Goal: Information Seeking & Learning: Learn about a topic

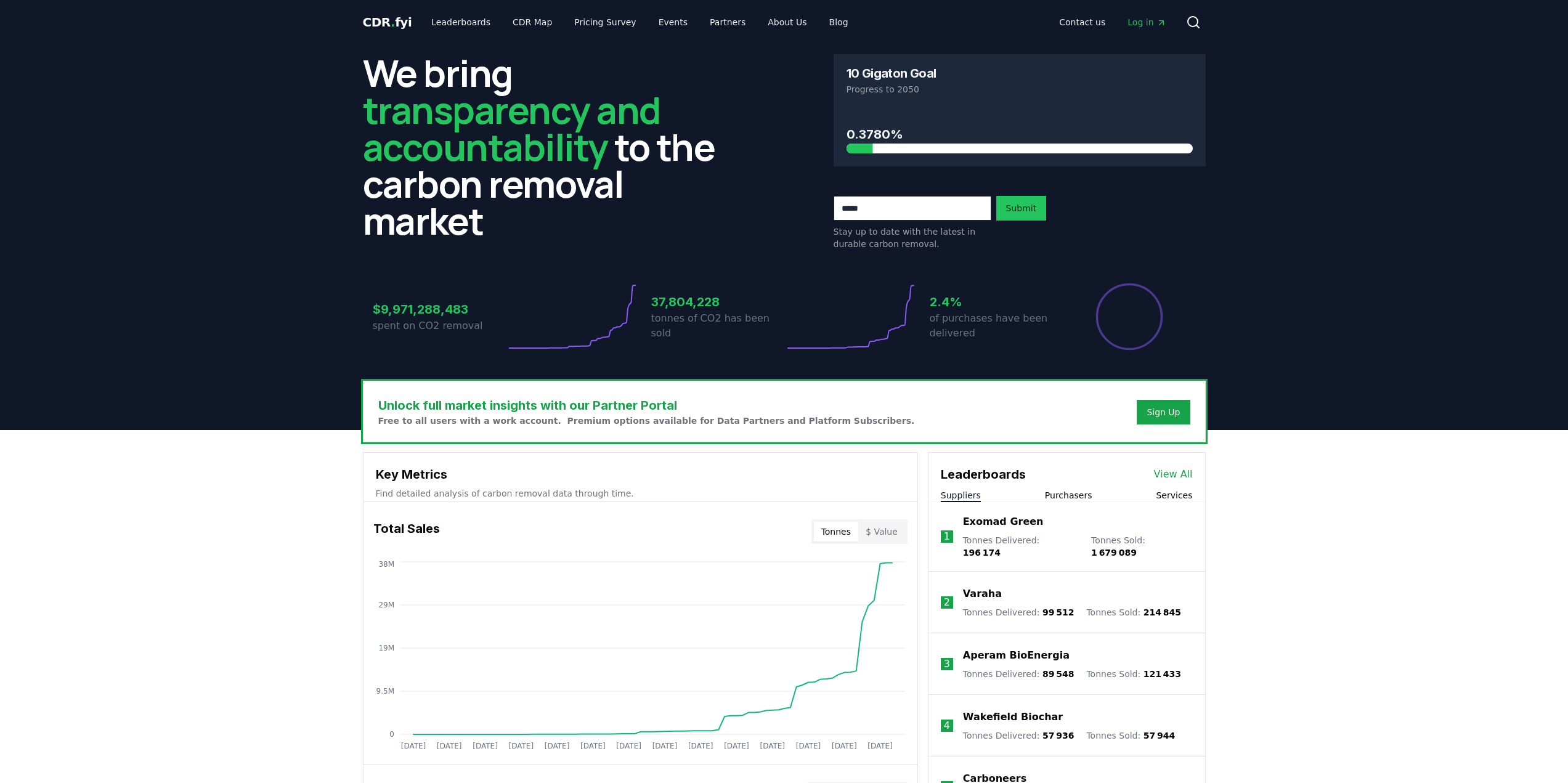
drag, startPoint x: 0, startPoint y: 0, endPoint x: 267, endPoint y: 546, distance: 607.8
drag, startPoint x: 267, startPoint y: 546, endPoint x: 208, endPoint y: 533, distance: 60.4
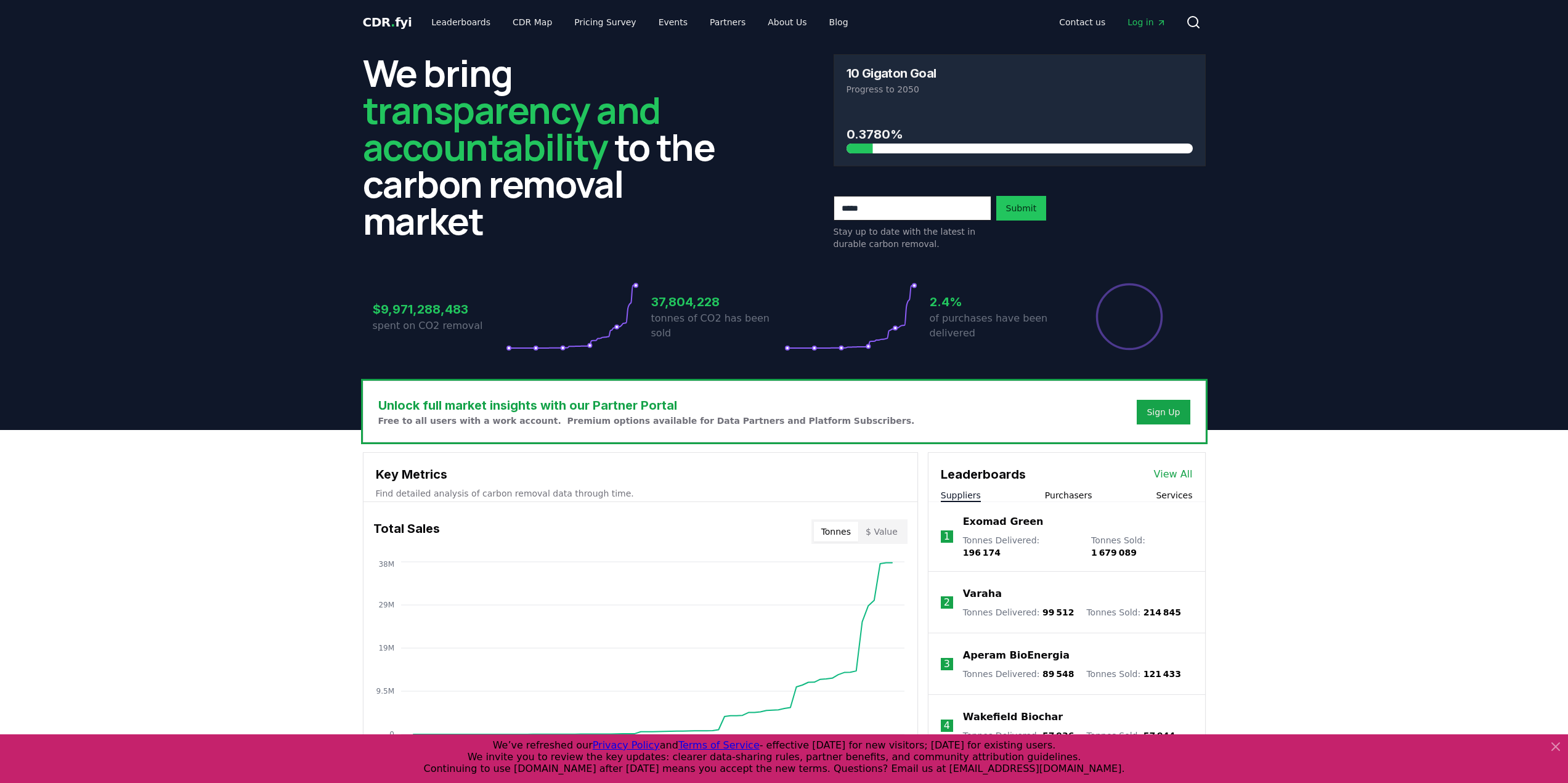
click at [566, 187] on h2 "We bring transparency and accountability to the carbon removal market" at bounding box center [549, 147] width 372 height 185
click at [565, 187] on h2 "We bring transparency and accountability to the carbon removal market" at bounding box center [549, 147] width 372 height 185
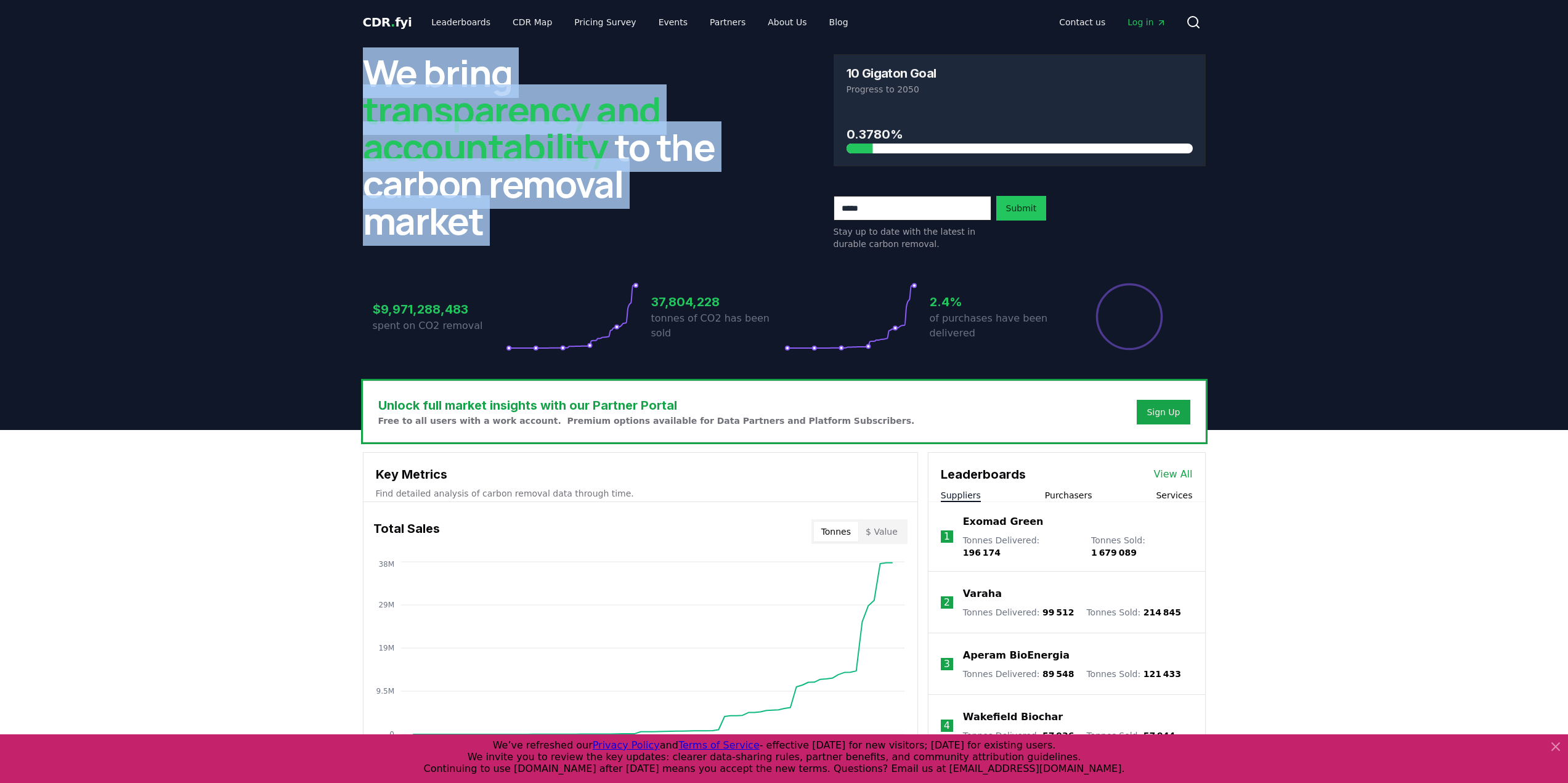
click at [565, 187] on h2 "We bring transparency and accountability to the carbon removal market" at bounding box center [549, 147] width 372 height 185
click at [566, 187] on h2 "We bring transparency and accountability to the carbon removal market" at bounding box center [549, 147] width 372 height 185
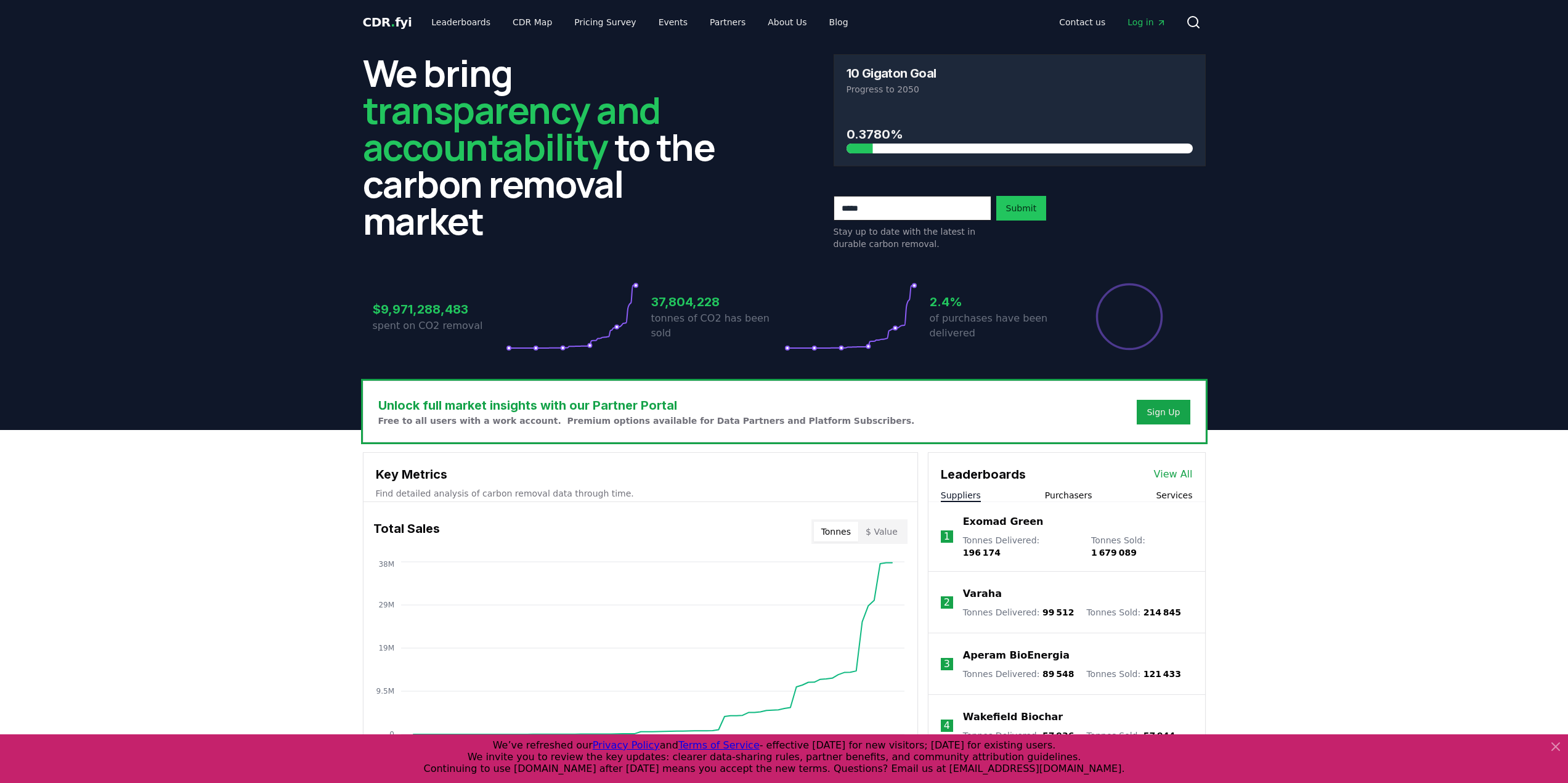
click at [564, 186] on h2 "We bring transparency and accountability to the carbon removal market" at bounding box center [549, 147] width 372 height 185
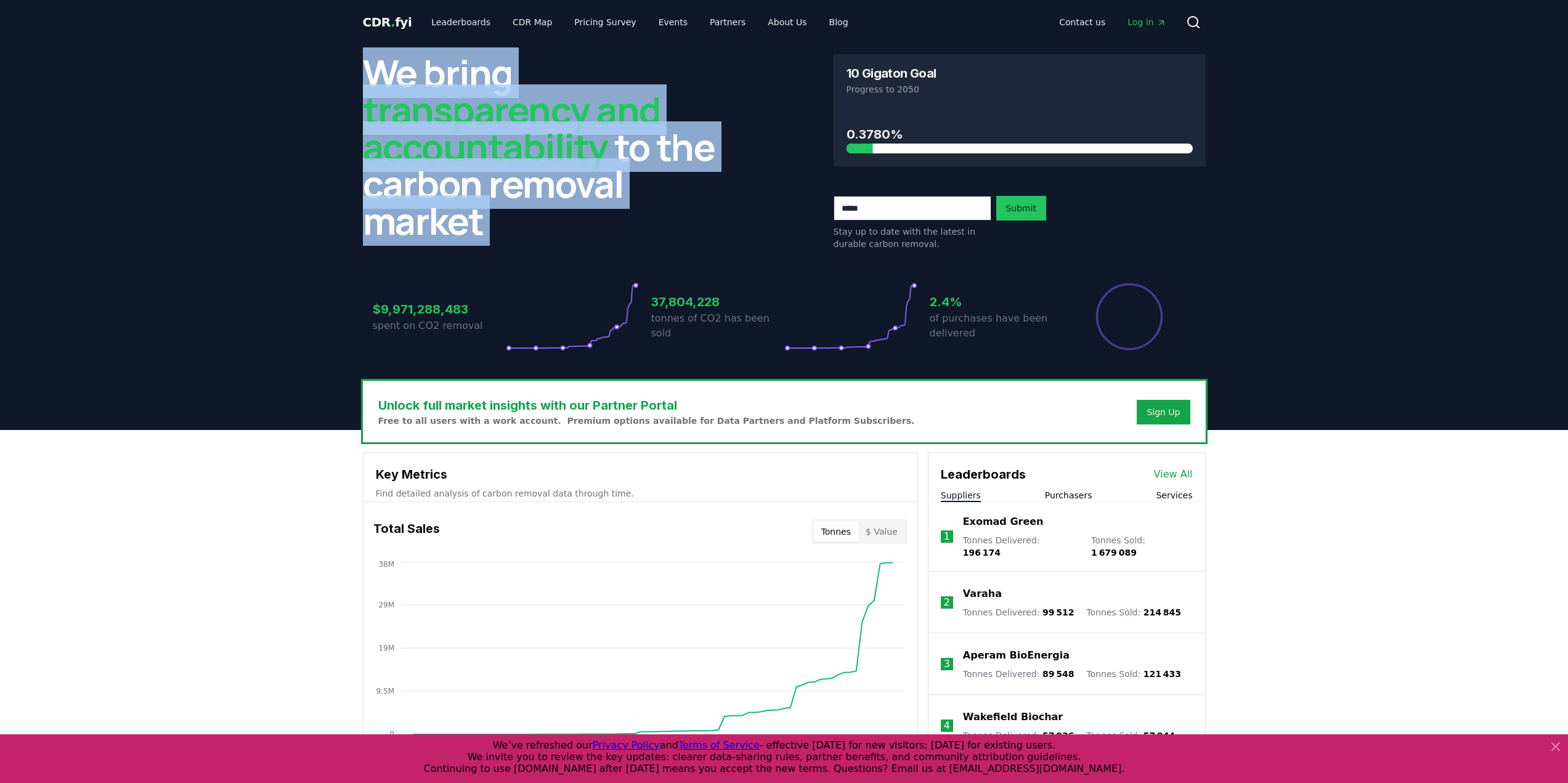
click at [564, 186] on h2 "We bring transparency and accountability to the carbon removal market" at bounding box center [549, 147] width 372 height 185
click at [566, 187] on h2 "We bring transparency and accountability to the carbon removal market" at bounding box center [549, 147] width 372 height 185
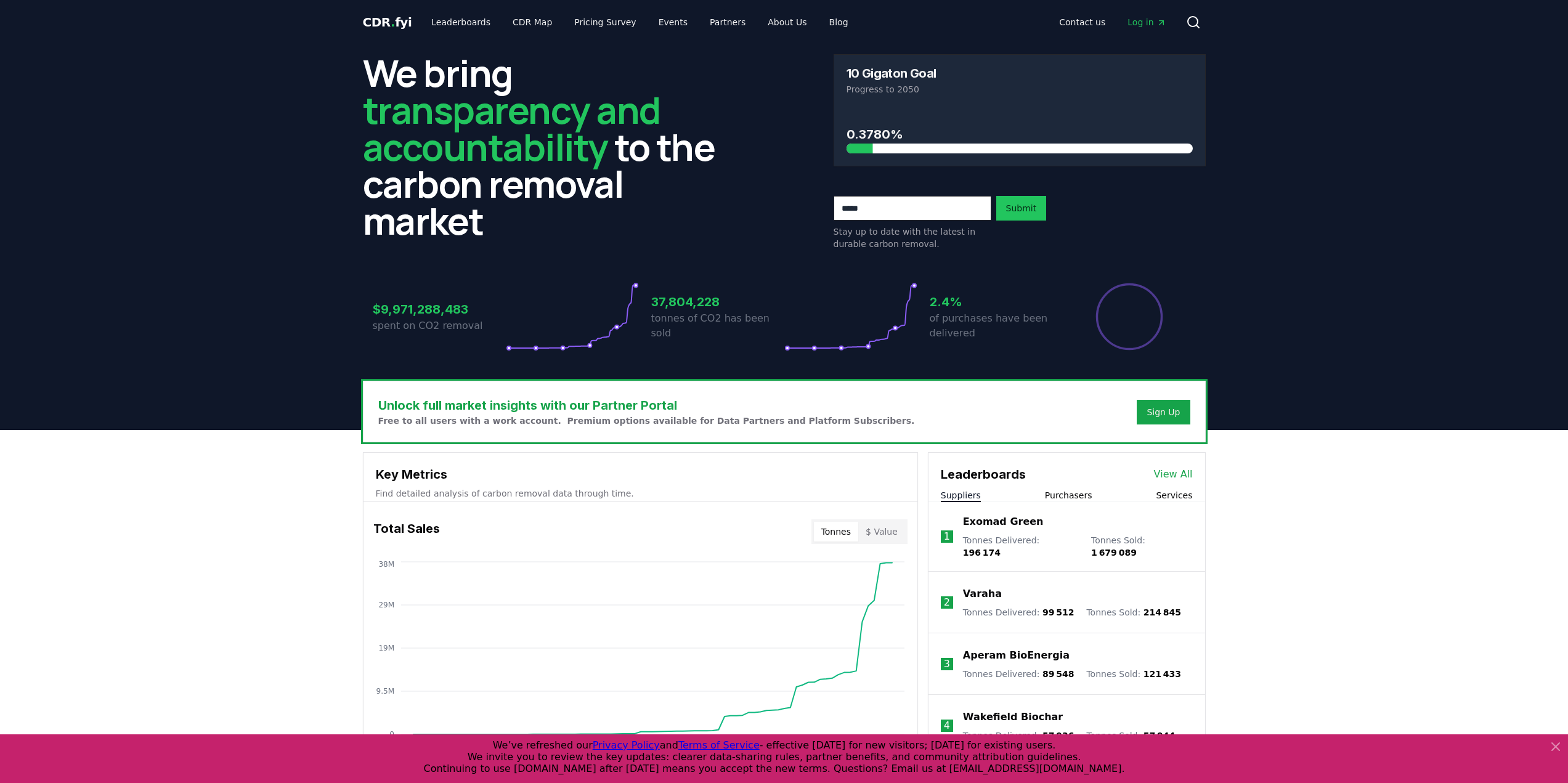
click at [566, 187] on h2 "We bring transparency and accountability to the carbon removal market" at bounding box center [549, 147] width 372 height 185
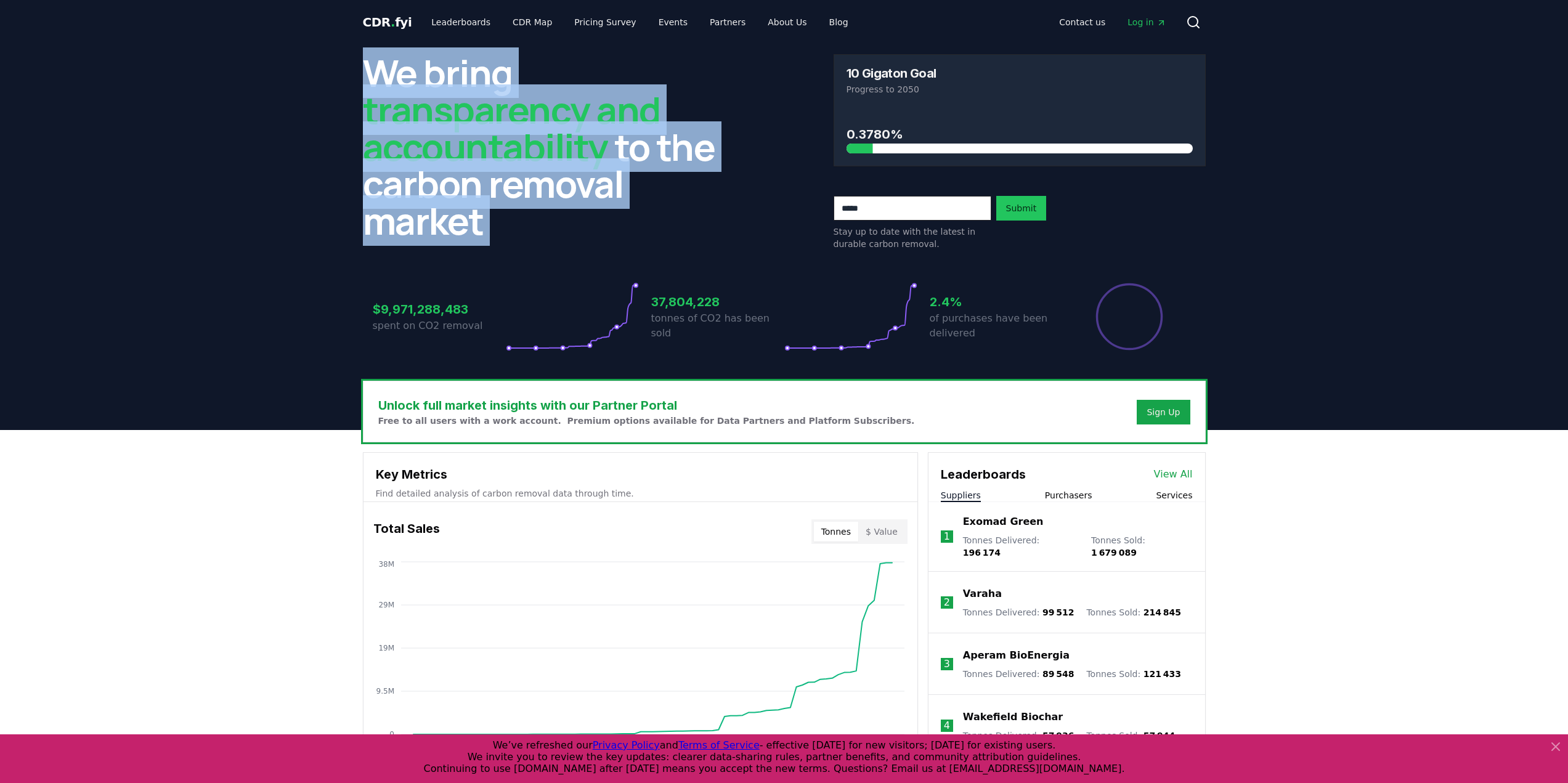
click at [566, 187] on h2 "We bring transparency and accountability to the carbon removal market" at bounding box center [549, 147] width 372 height 185
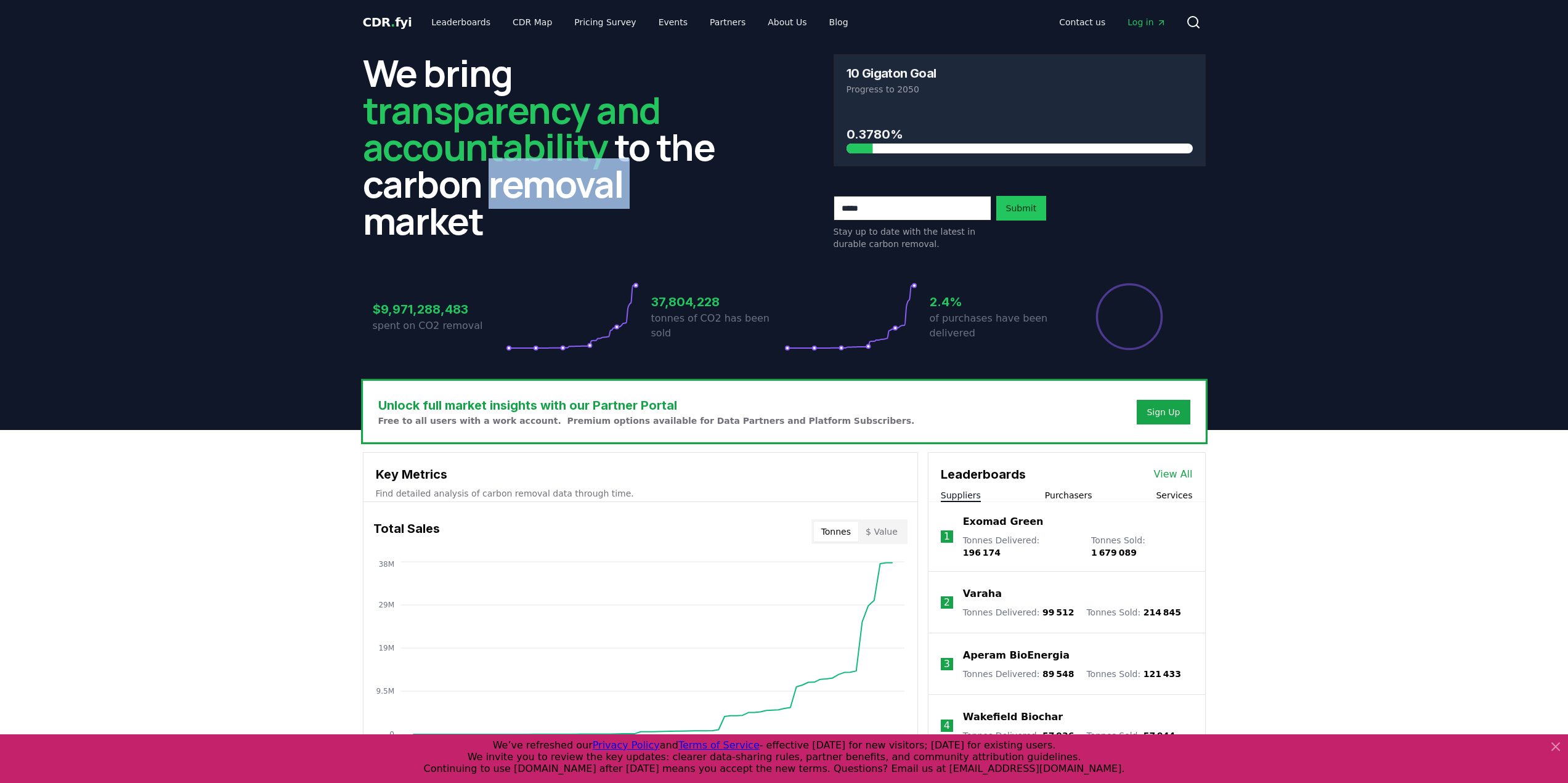
click at [565, 186] on h2 "We bring transparency and accountability to the carbon removal market" at bounding box center [549, 147] width 372 height 185
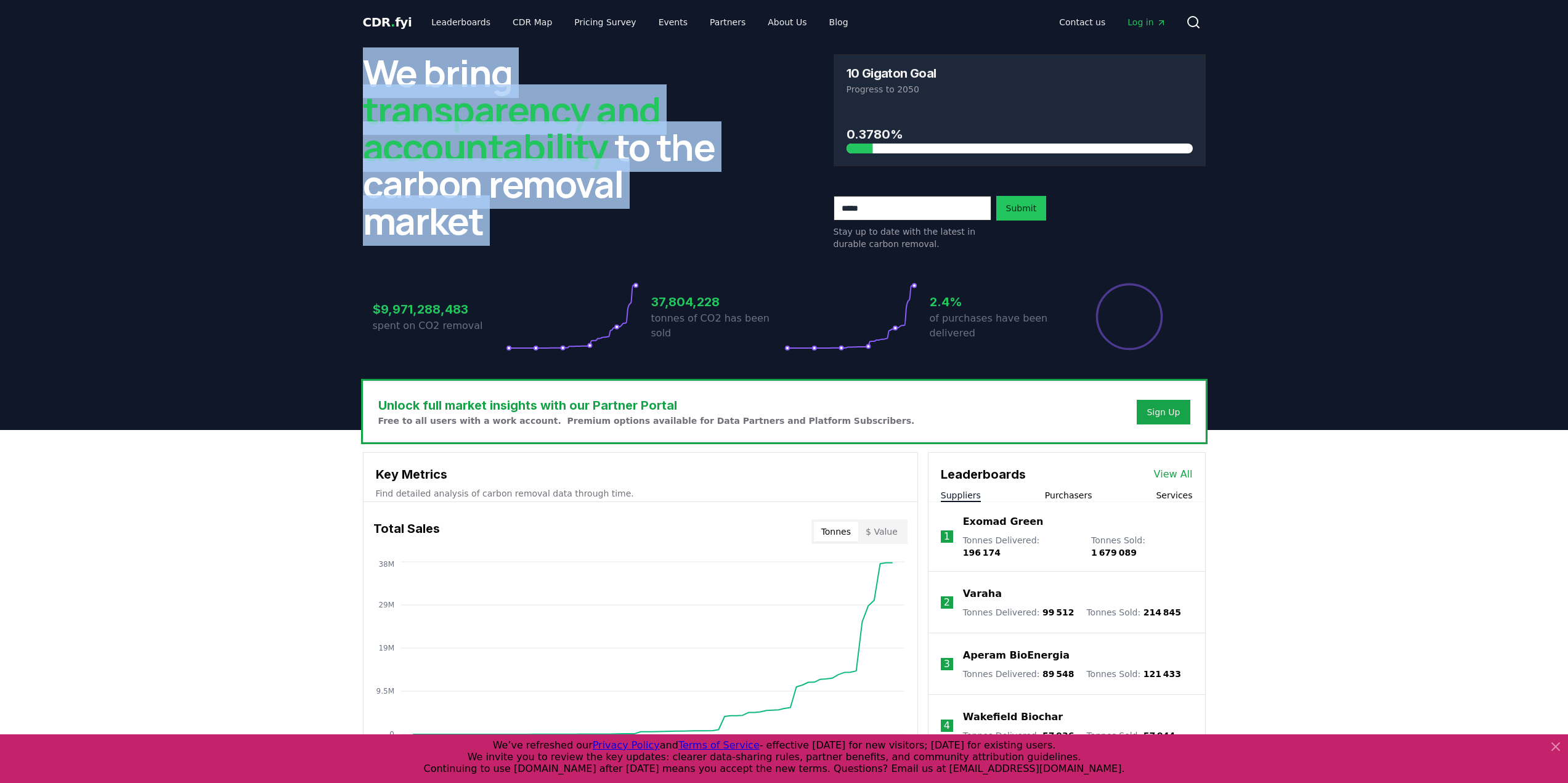
click at [565, 186] on h2 "We bring transparency and accountability to the carbon removal market" at bounding box center [549, 147] width 372 height 185
drag, startPoint x: 565, startPoint y: 197, endPoint x: 561, endPoint y: 182, distance: 15.5
click at [561, 182] on h2 "We bring transparency and accountability to the carbon removal market" at bounding box center [549, 147] width 372 height 185
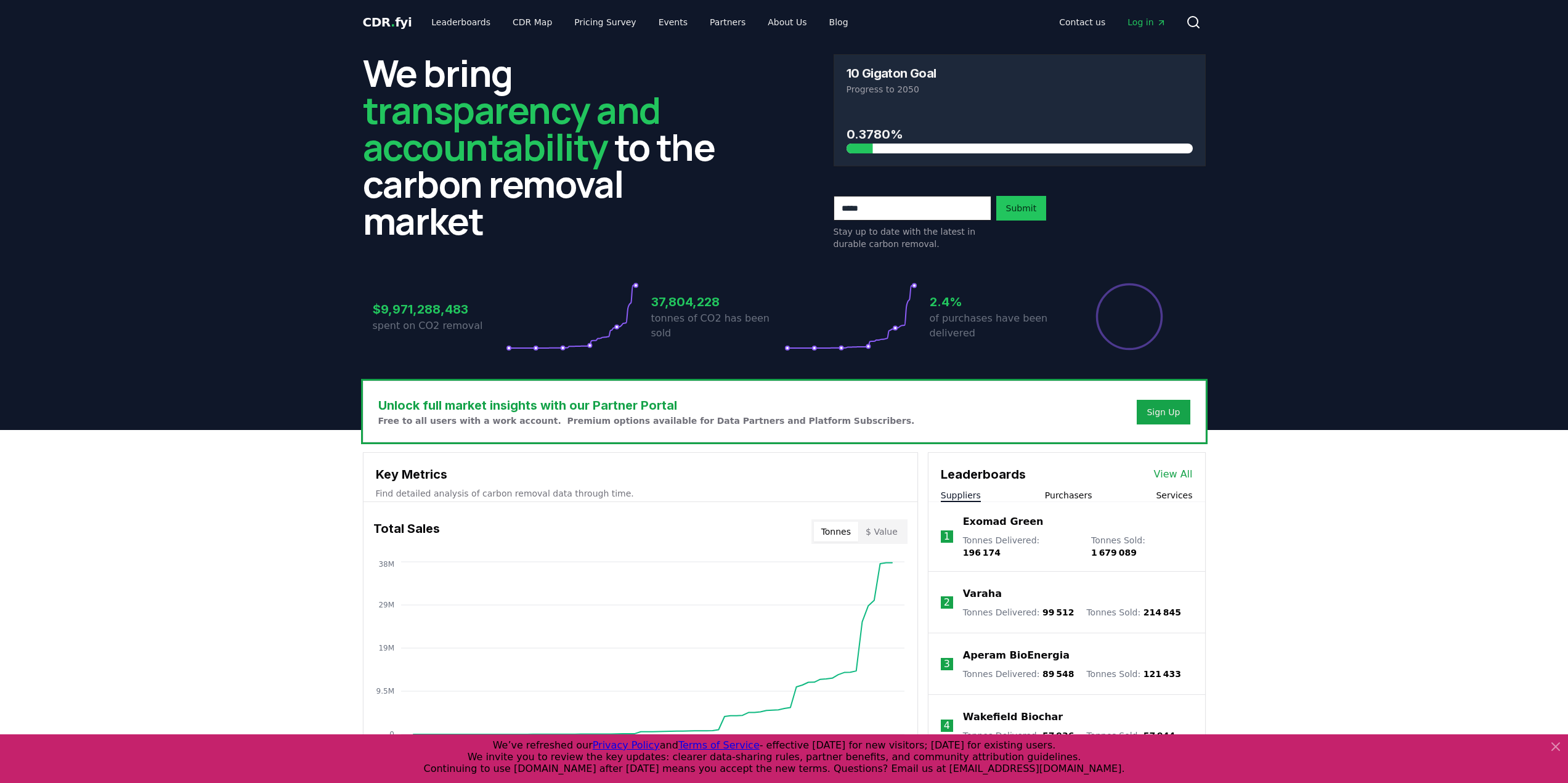
click at [587, 177] on h2 "We bring transparency and accountability to the carbon removal market" at bounding box center [549, 147] width 372 height 185
drag, startPoint x: 587, startPoint y: 177, endPoint x: 568, endPoint y: 170, distance: 20.2
drag, startPoint x: 568, startPoint y: 170, endPoint x: 552, endPoint y: 160, distance: 18.9
click at [552, 160] on h2 "We bring transparency and accountability to the carbon removal market" at bounding box center [549, 147] width 372 height 185
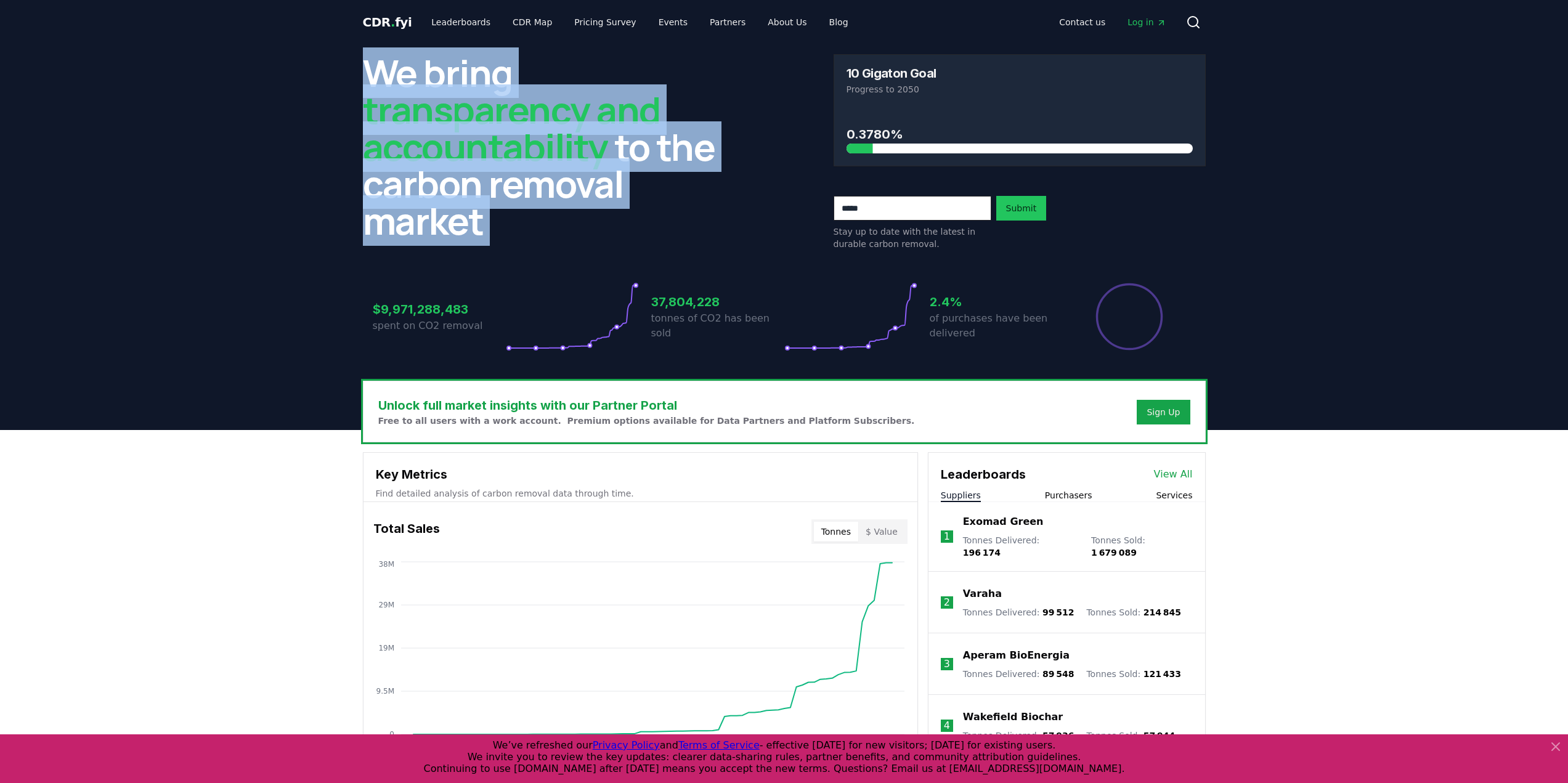
click at [552, 160] on h2 "We bring transparency and accountability to the carbon removal market" at bounding box center [549, 147] width 372 height 185
drag, startPoint x: 568, startPoint y: 145, endPoint x: 554, endPoint y: 143, distance: 14.1
drag, startPoint x: 554, startPoint y: 143, endPoint x: 496, endPoint y: 134, distance: 58.7
click at [496, 134] on span "transparency and accountability" at bounding box center [511, 128] width 298 height 87
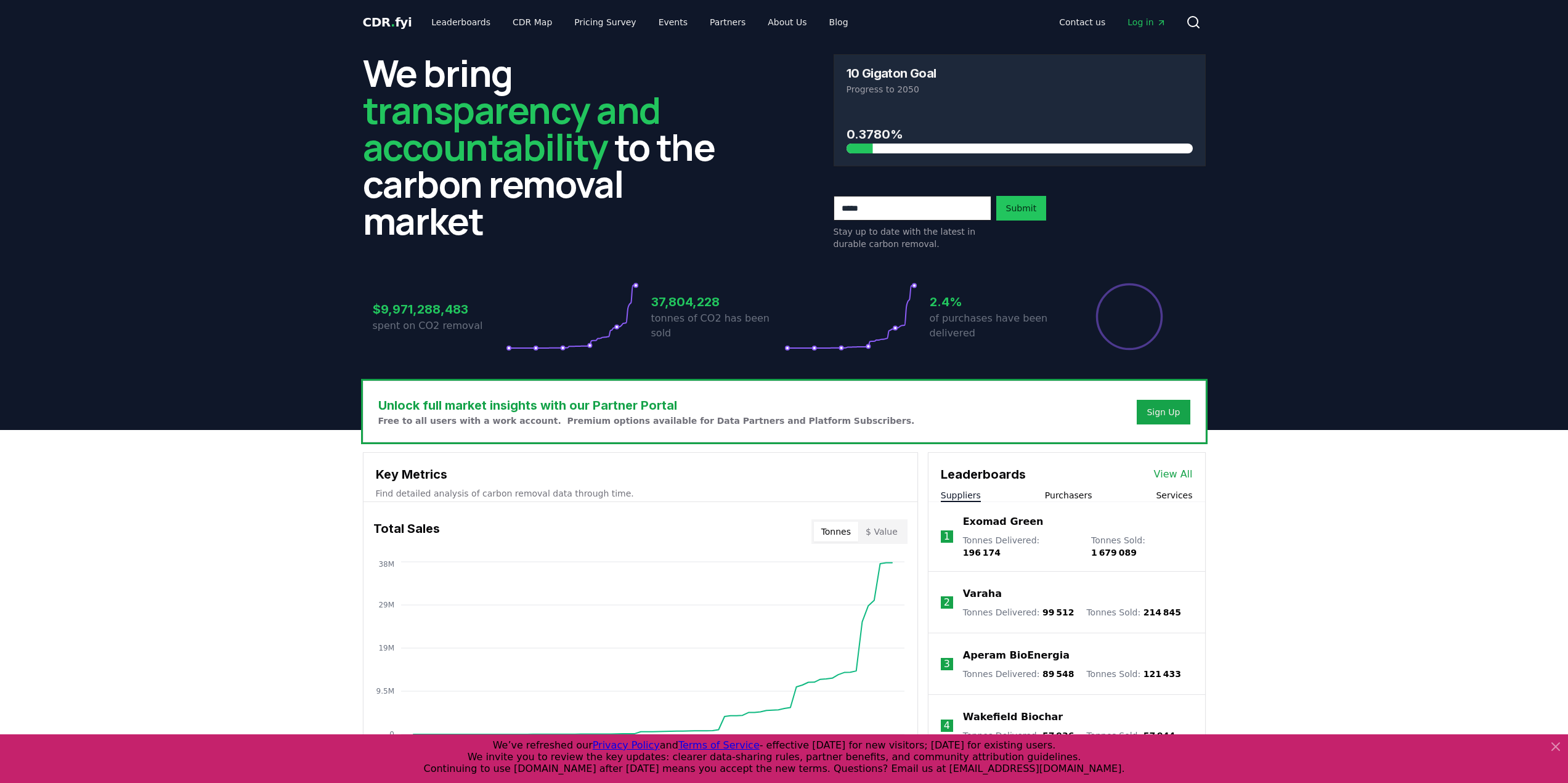
drag, startPoint x: 509, startPoint y: 137, endPoint x: 501, endPoint y: 138, distance: 8.1
drag, startPoint x: 501, startPoint y: 138, endPoint x: 488, endPoint y: 131, distance: 14.8
click at [488, 131] on span "transparency and accountability" at bounding box center [511, 128] width 298 height 87
click at [584, 27] on link "Pricing Survey" at bounding box center [605, 22] width 81 height 22
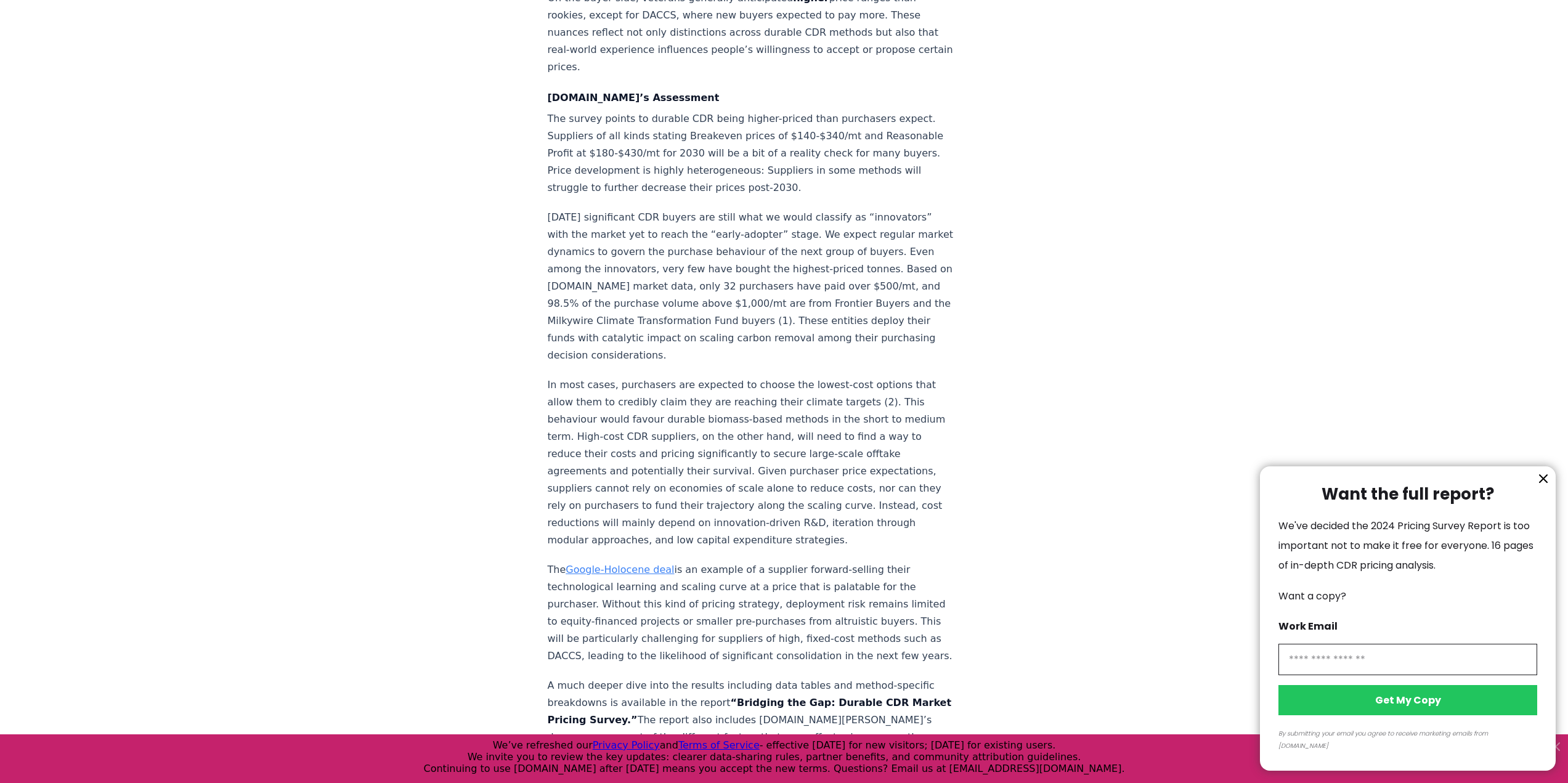
scroll to position [1910, 0]
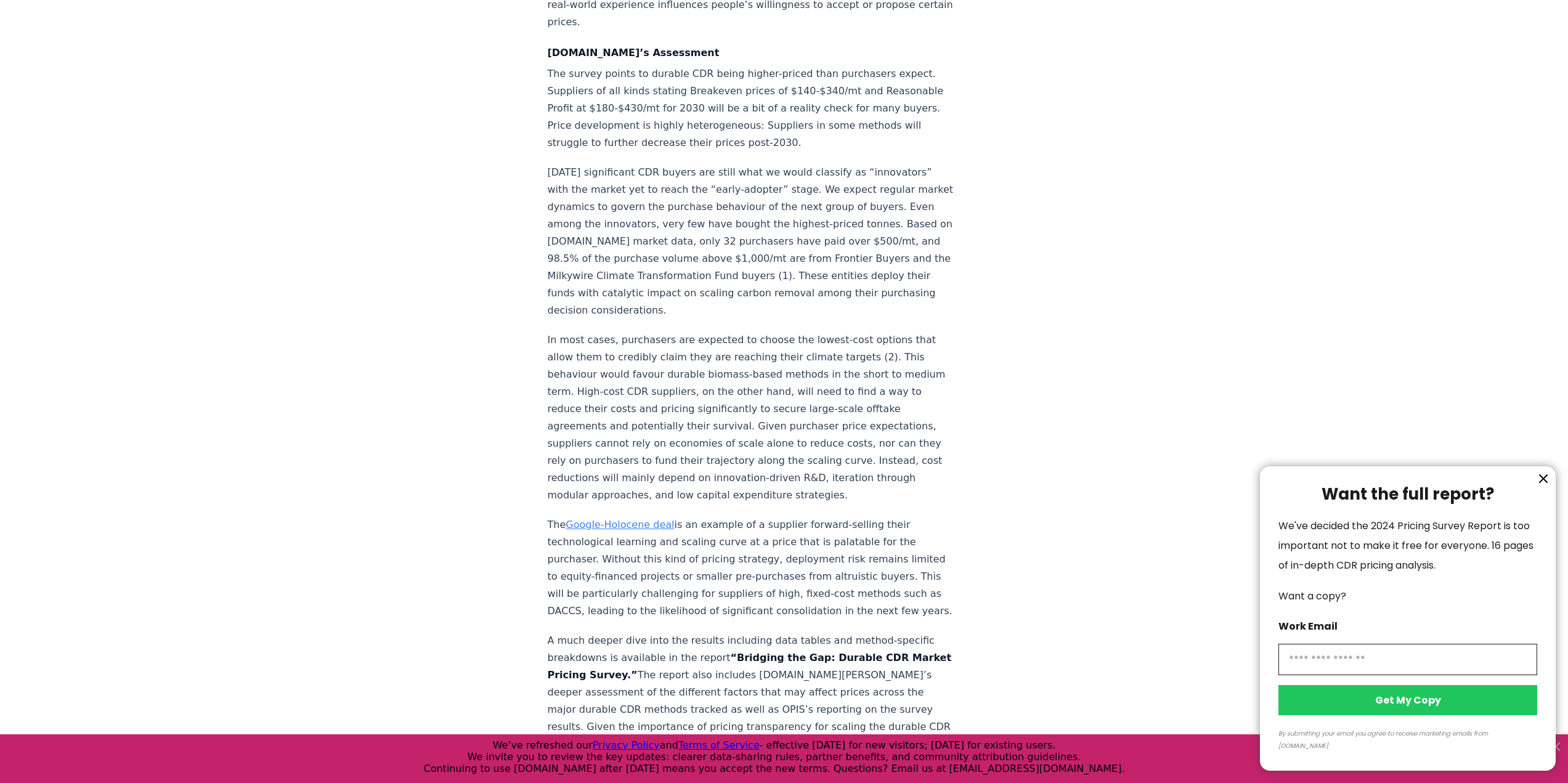
drag, startPoint x: 656, startPoint y: 197, endPoint x: 636, endPoint y: 186, distance: 22.8
drag, startPoint x: 636, startPoint y: 186, endPoint x: 620, endPoint y: 165, distance: 26.4
click at [620, 165] on div at bounding box center [784, 391] width 1568 height 783
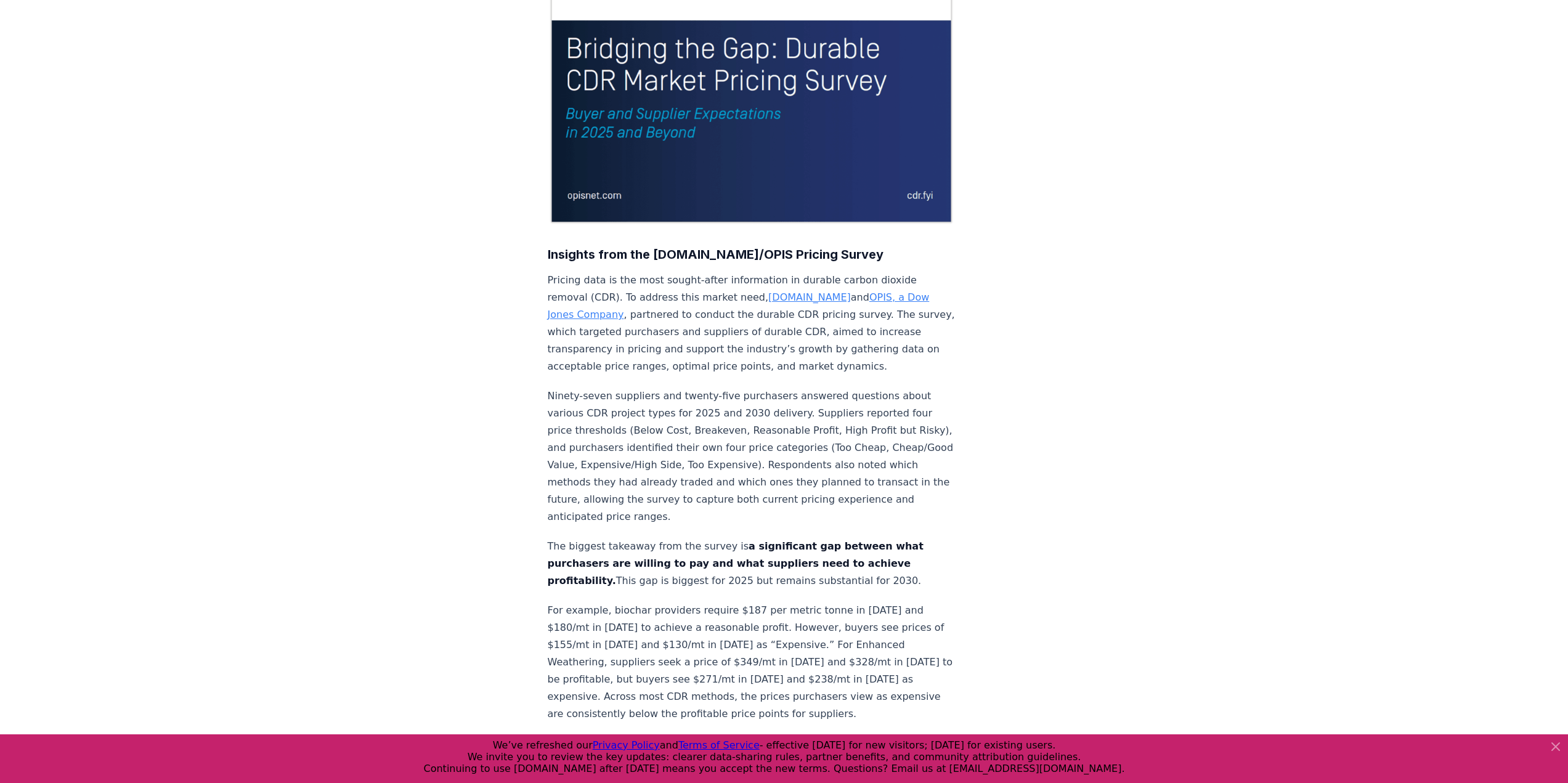
scroll to position [0, 0]
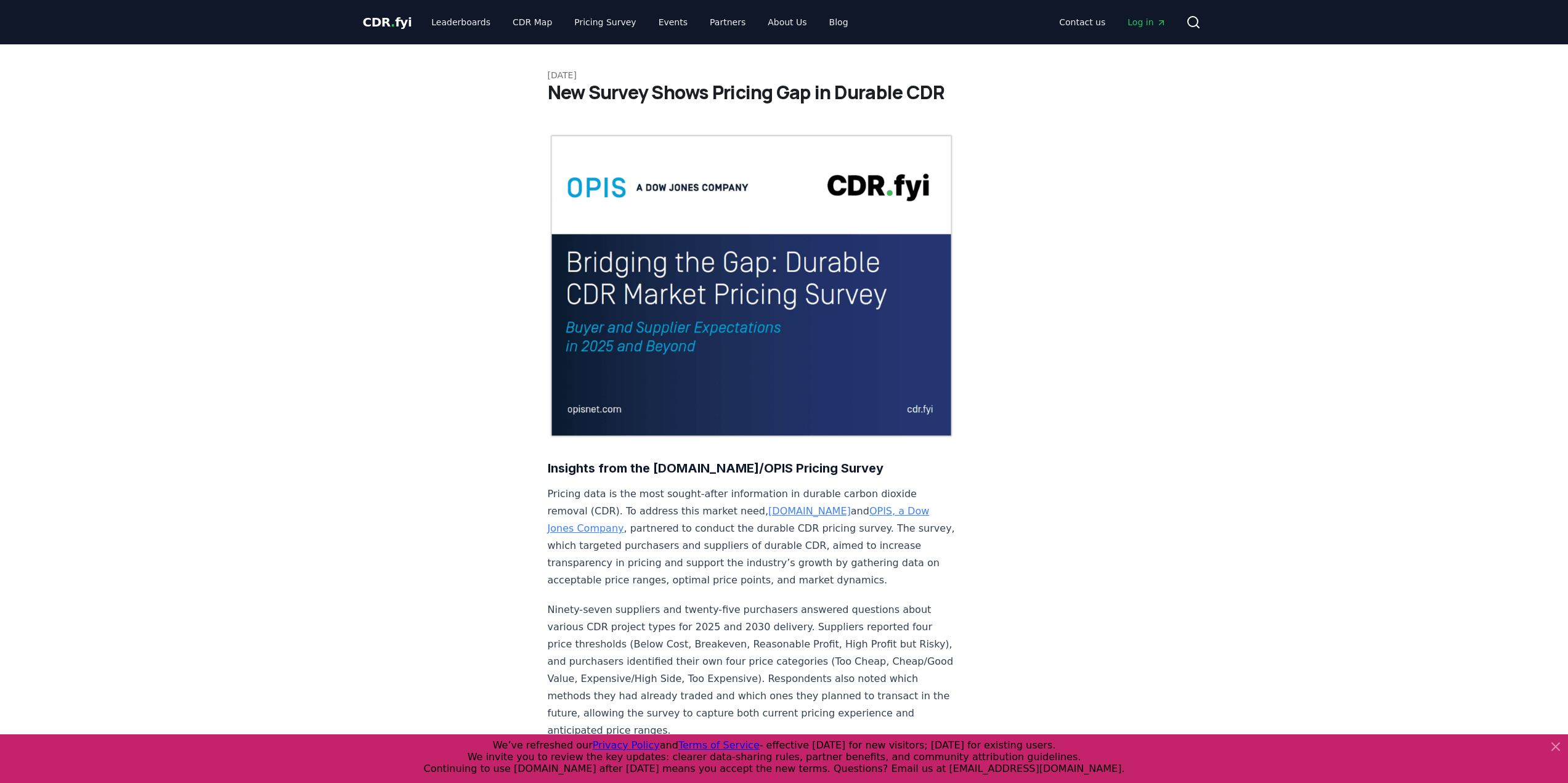
click at [397, 24] on span "CDR . fyi" at bounding box center [388, 21] width 49 height 14
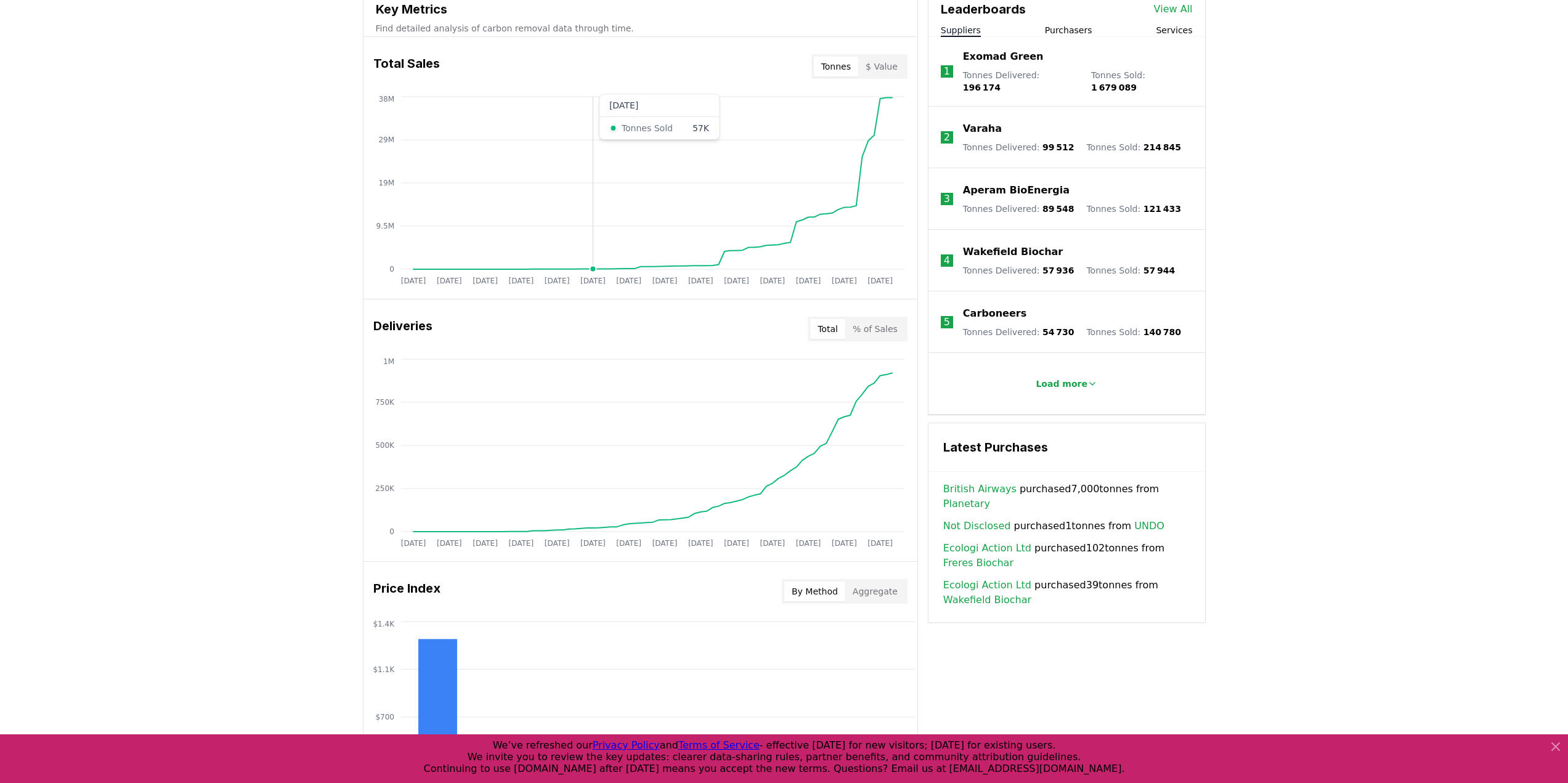
scroll to position [493, 0]
